Goal: Navigation & Orientation: Find specific page/section

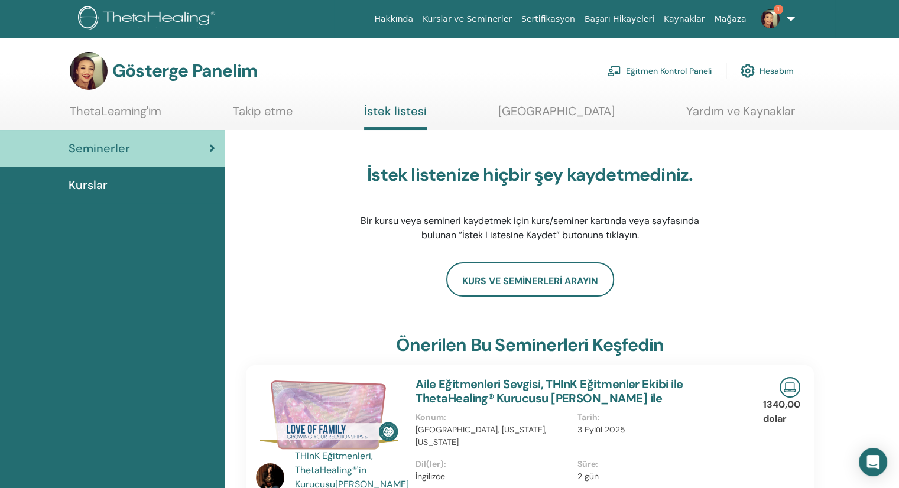
click at [103, 135] on link "Seminerler" at bounding box center [112, 148] width 225 height 37
click at [769, 22] on img at bounding box center [770, 18] width 19 height 19
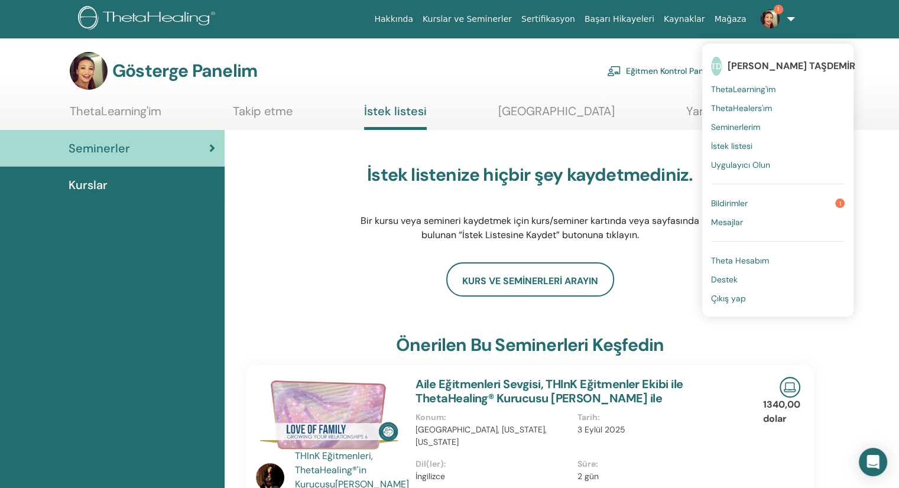
click at [770, 202] on link "Bildirimler 1" at bounding box center [778, 203] width 134 height 19
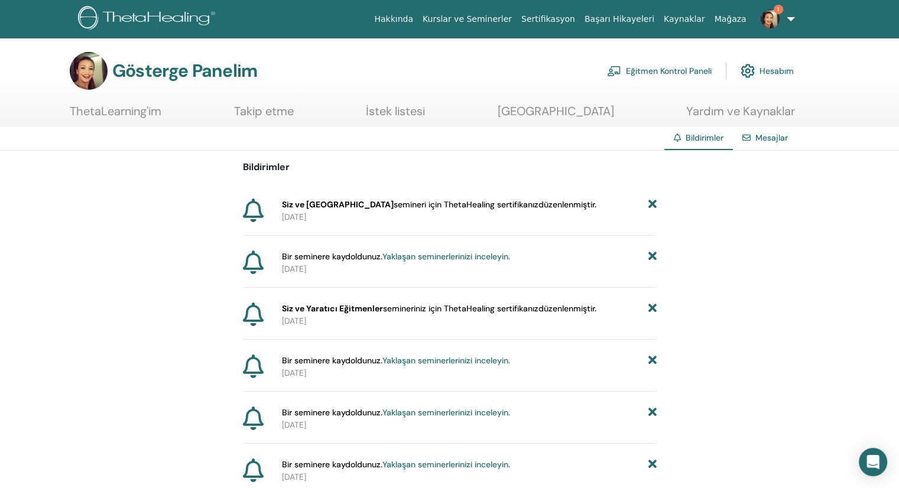
click at [289, 205] on font "Siz ve [GEOGRAPHIC_DATA]" at bounding box center [338, 204] width 112 height 11
click at [420, 257] on font "Yaklaşan seminerlerinizi inceleyin." at bounding box center [446, 256] width 128 height 11
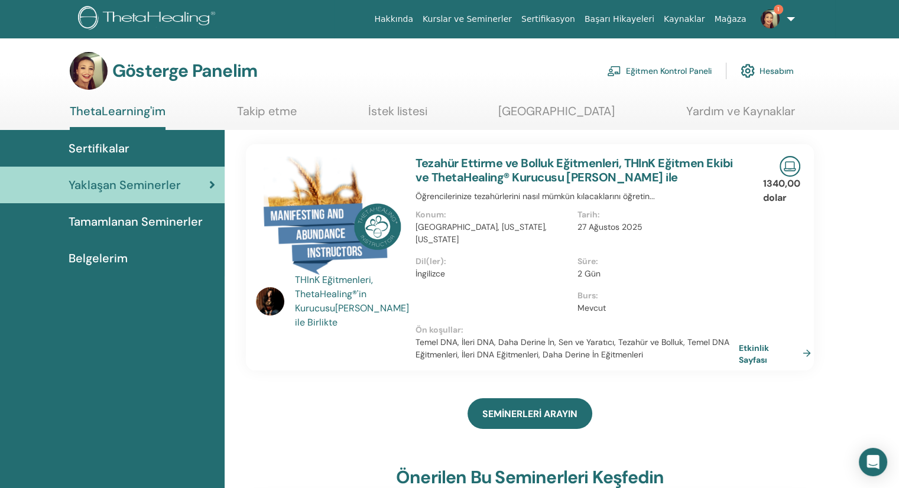
click at [772, 15] on img at bounding box center [770, 18] width 19 height 19
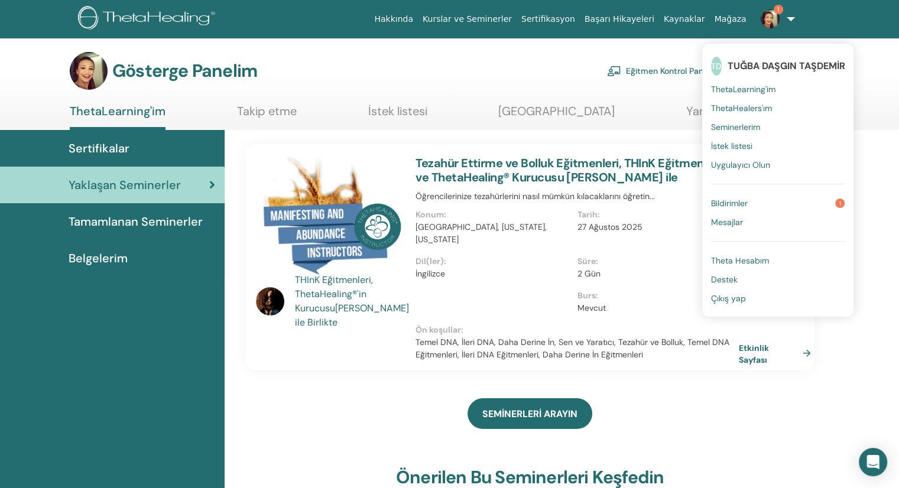
click at [764, 204] on link "Bildirimler 1" at bounding box center [778, 203] width 134 height 19
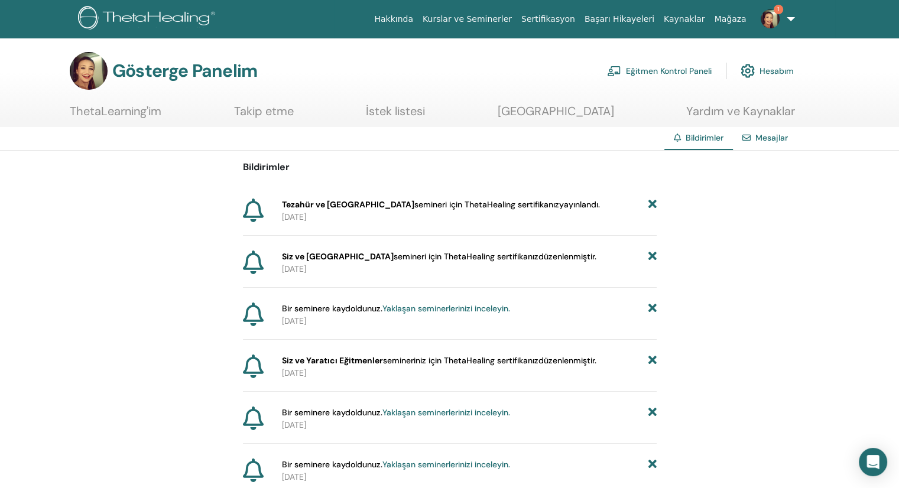
click at [322, 204] on font "Tezahür ve [GEOGRAPHIC_DATA]" at bounding box center [348, 204] width 132 height 11
click at [90, 76] on img at bounding box center [89, 71] width 38 height 38
click at [294, 116] on font "Takip etme" at bounding box center [264, 110] width 60 height 15
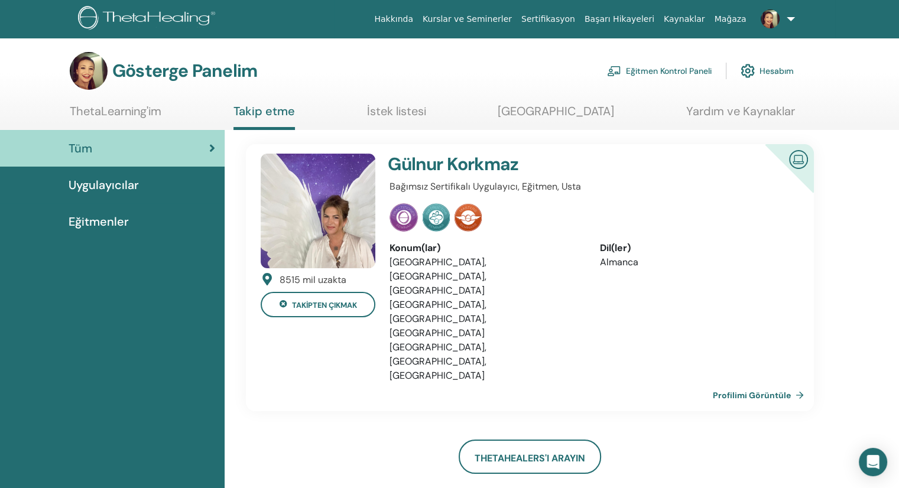
click at [745, 15] on font "Mağaza" at bounding box center [730, 18] width 32 height 9
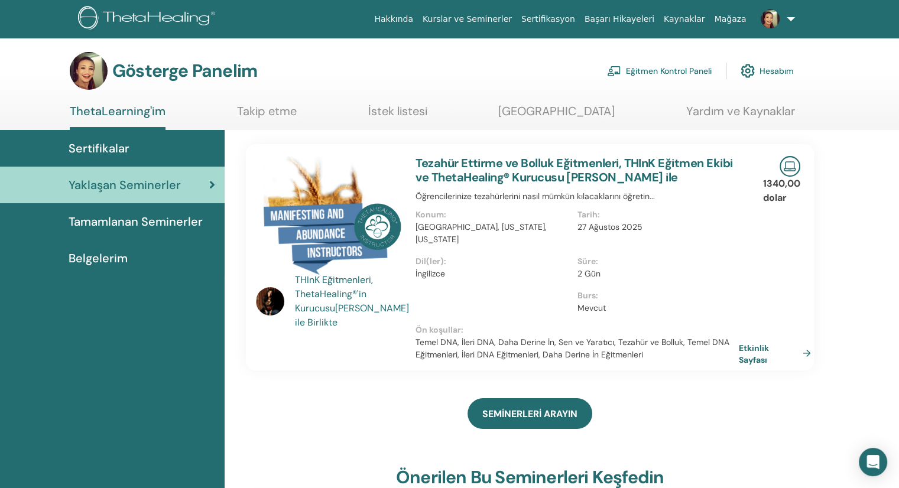
click at [774, 15] on img at bounding box center [770, 18] width 19 height 19
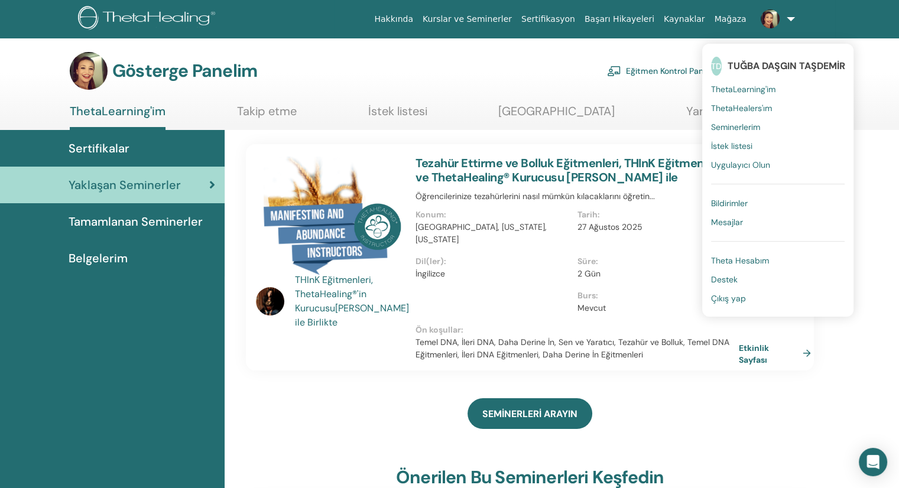
click at [754, 85] on font "ThetaLearning'im" at bounding box center [743, 89] width 64 height 11
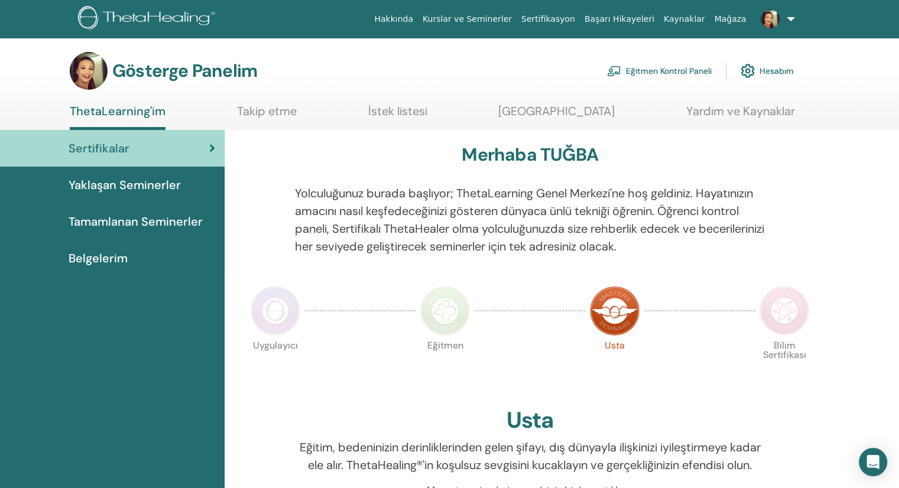
click at [125, 218] on font "Tamamlanan Seminerler" at bounding box center [136, 221] width 134 height 15
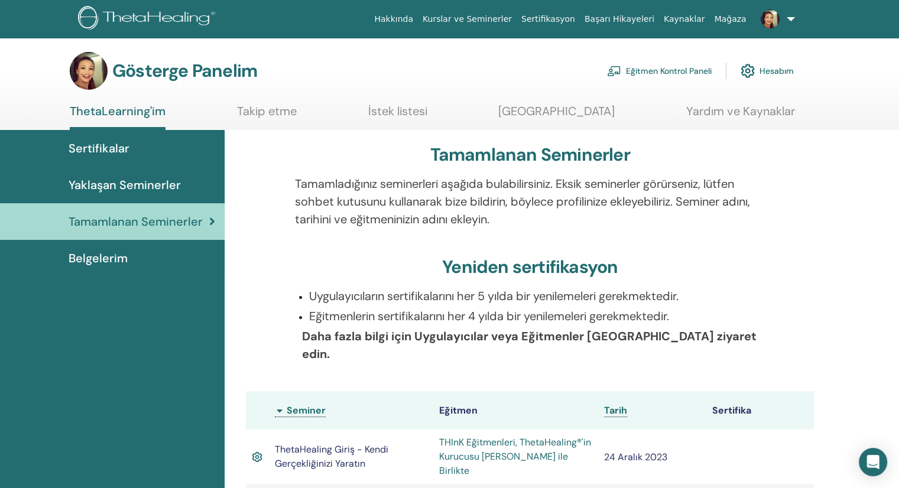
click at [771, 22] on img at bounding box center [770, 18] width 19 height 19
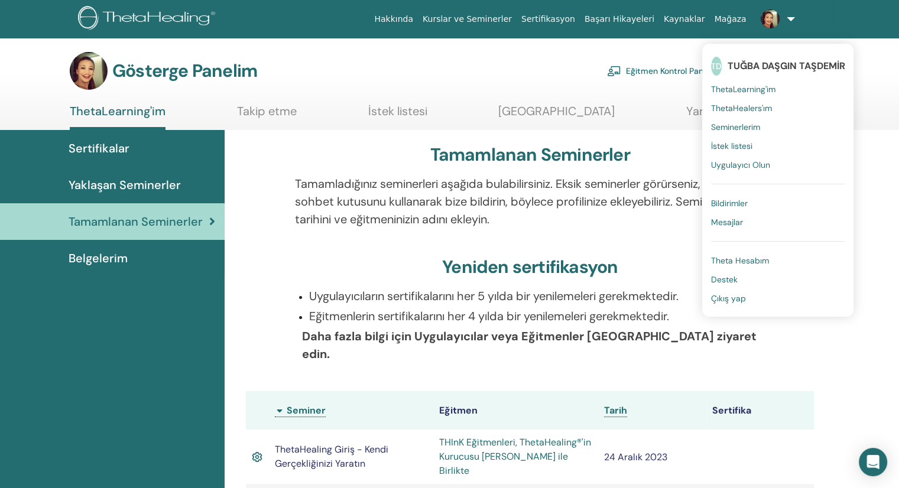
click at [740, 93] on font "ThetaLearning'im" at bounding box center [743, 89] width 64 height 11
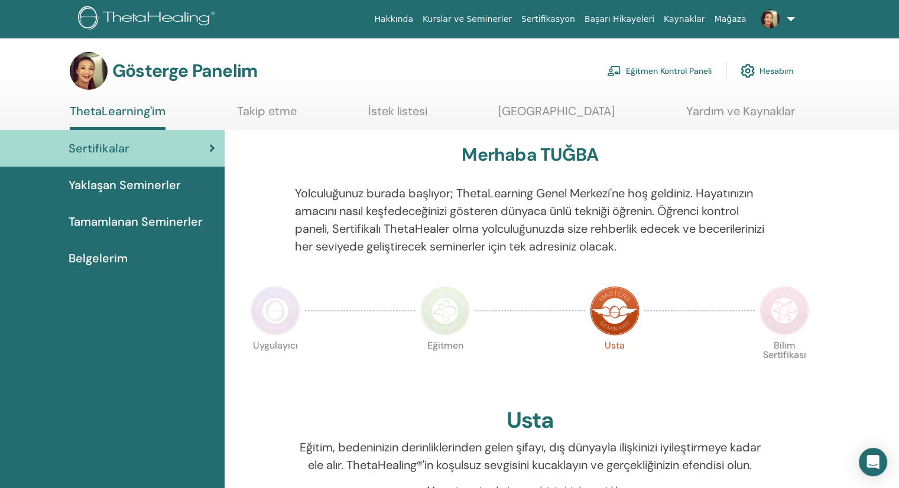
click at [121, 219] on font "Tamamlanan Seminerler" at bounding box center [136, 221] width 134 height 15
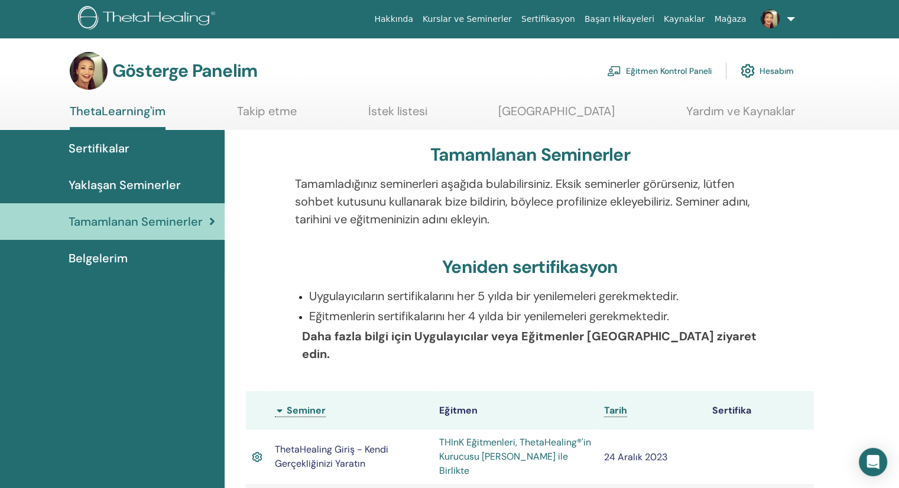
click at [660, 72] on font "Eğitmen Kontrol Paneli" at bounding box center [669, 71] width 86 height 11
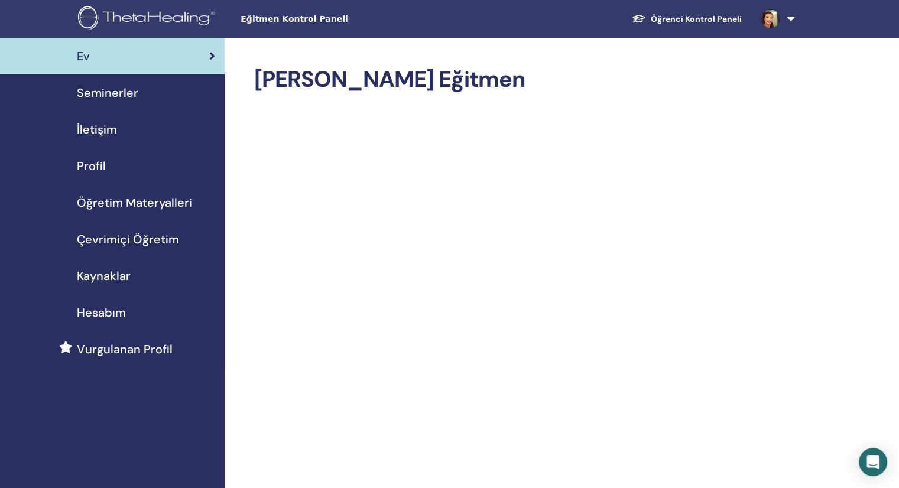
click at [118, 93] on font "Seminerler" at bounding box center [107, 92] width 61 height 15
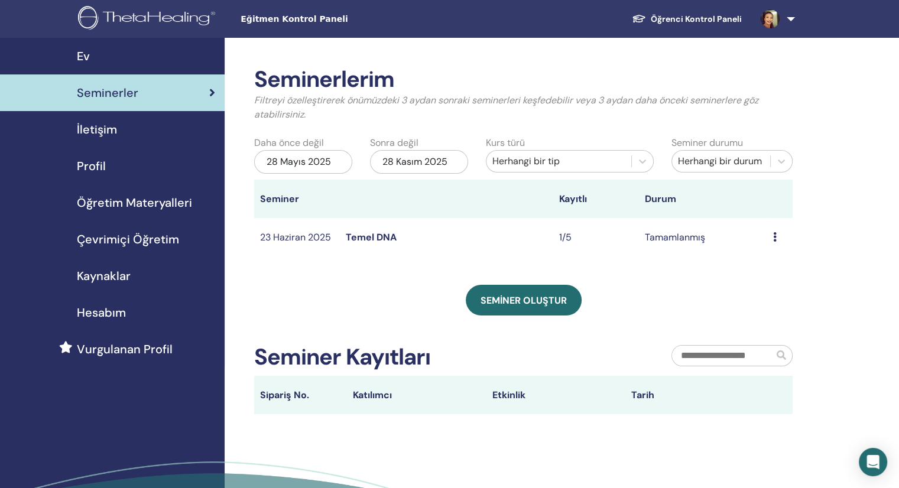
scroll to position [118, 0]
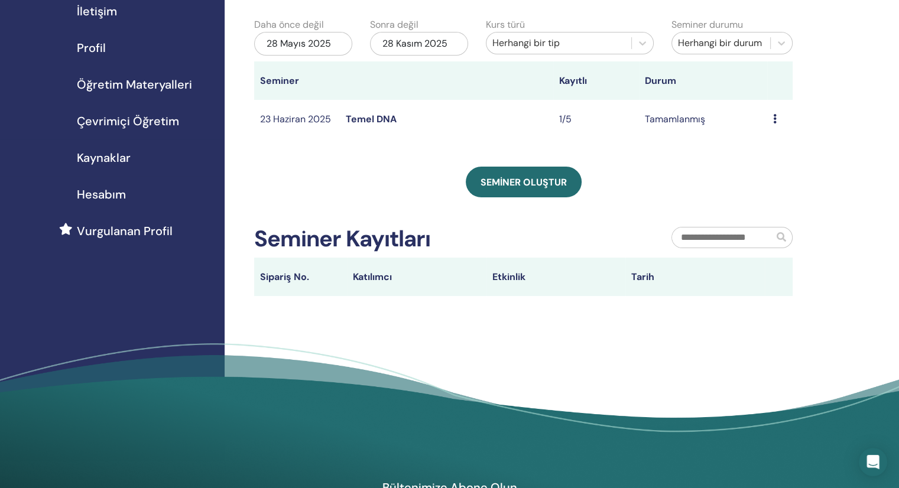
click at [689, 121] on font "Tamamlanmış" at bounding box center [675, 119] width 60 height 12
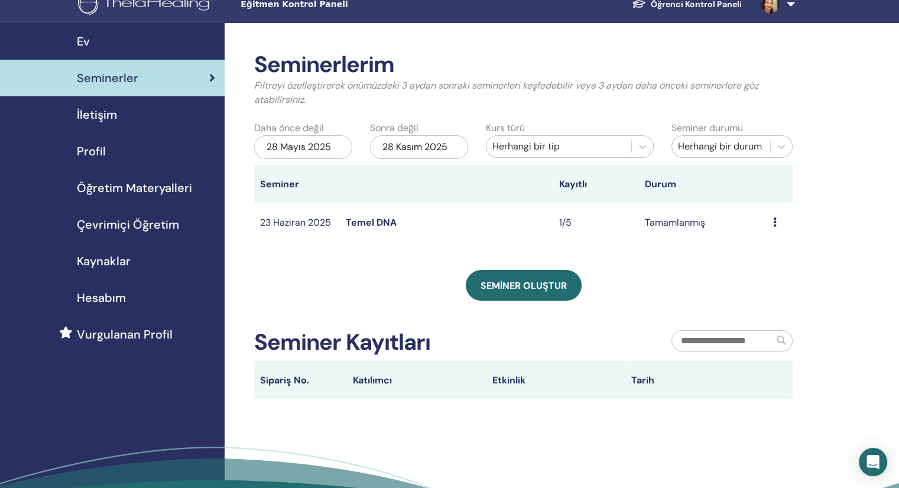
scroll to position [0, 0]
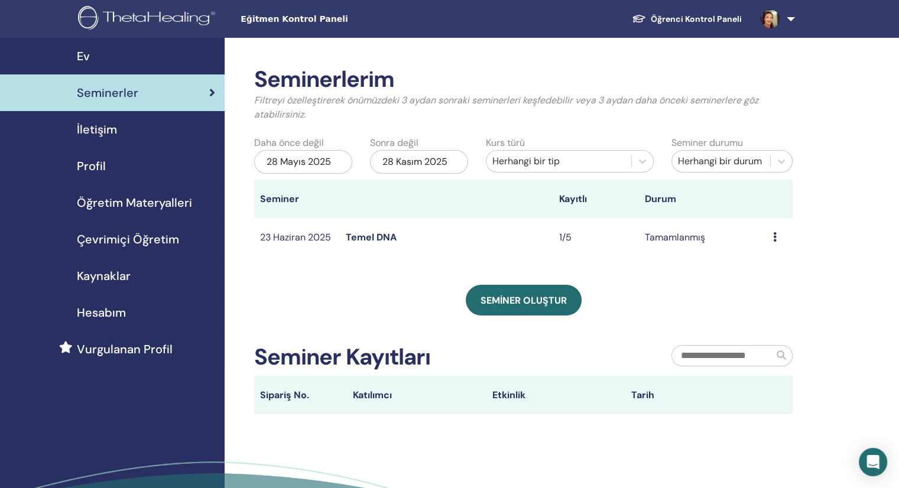
click at [772, 16] on img at bounding box center [770, 18] width 19 height 19
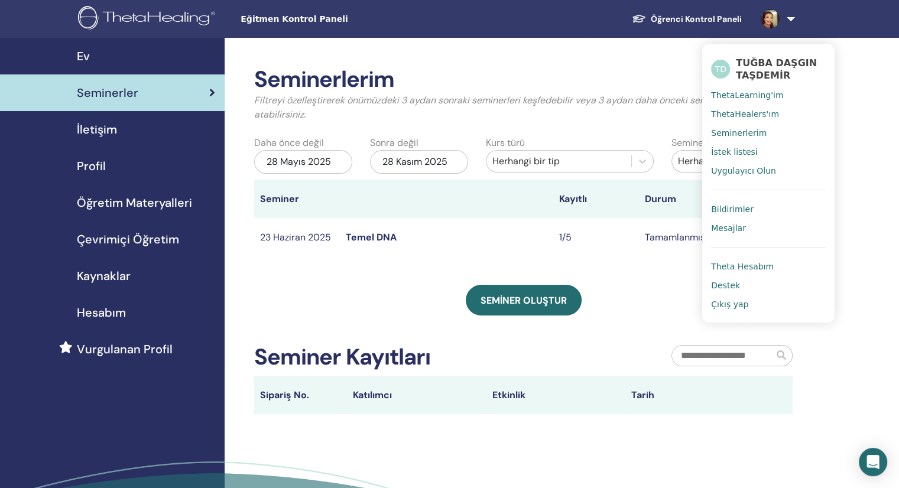
click at [729, 131] on font "Seminerlerim" at bounding box center [739, 132] width 56 height 9
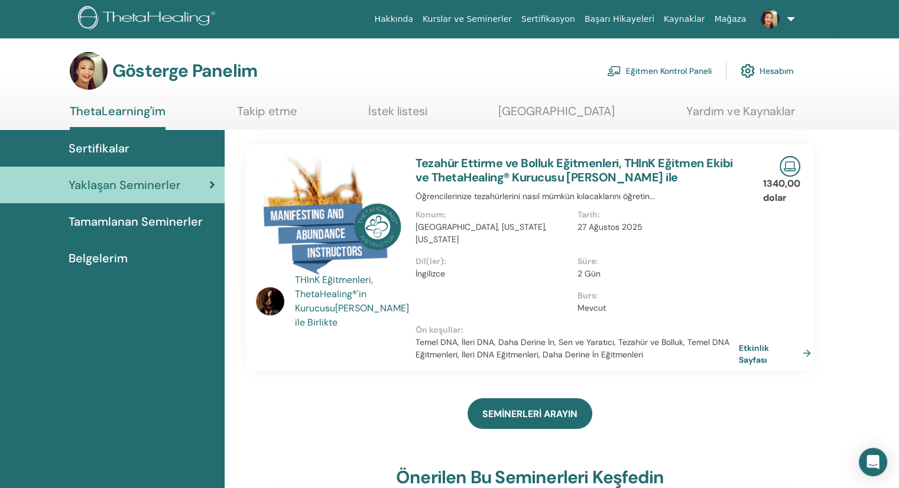
click at [116, 153] on font "Sertifikalar" at bounding box center [99, 148] width 61 height 15
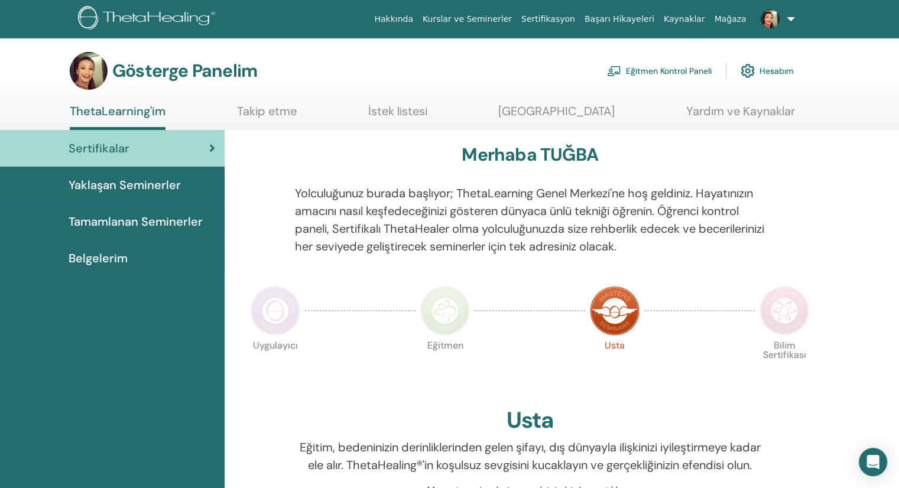
click at [671, 69] on font "Eğitmen Kontrol Paneli" at bounding box center [669, 71] width 86 height 11
